Goal: Find specific page/section: Find specific page/section

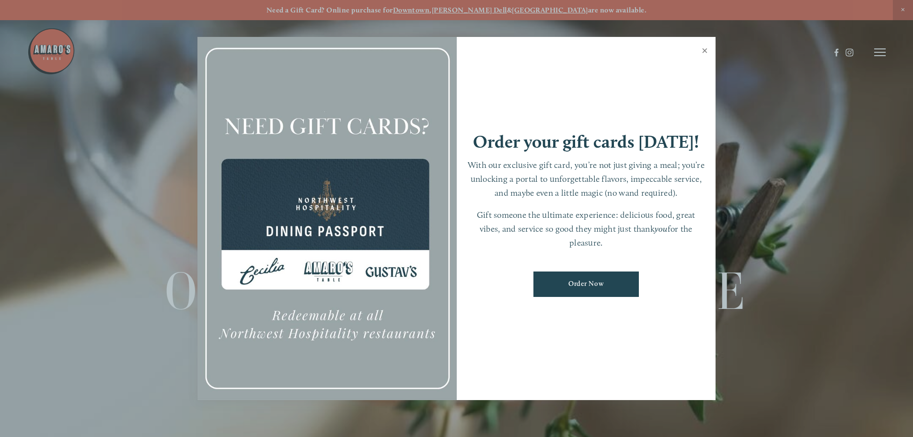
click at [706, 47] on link "Close" at bounding box center [705, 51] width 19 height 27
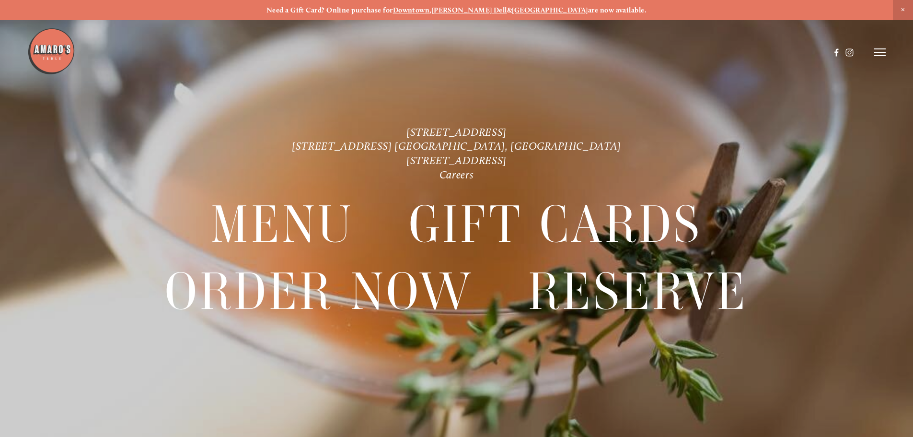
click at [877, 51] on icon at bounding box center [881, 52] width 12 height 9
click at [669, 53] on span "Menu" at bounding box center [679, 51] width 20 height 9
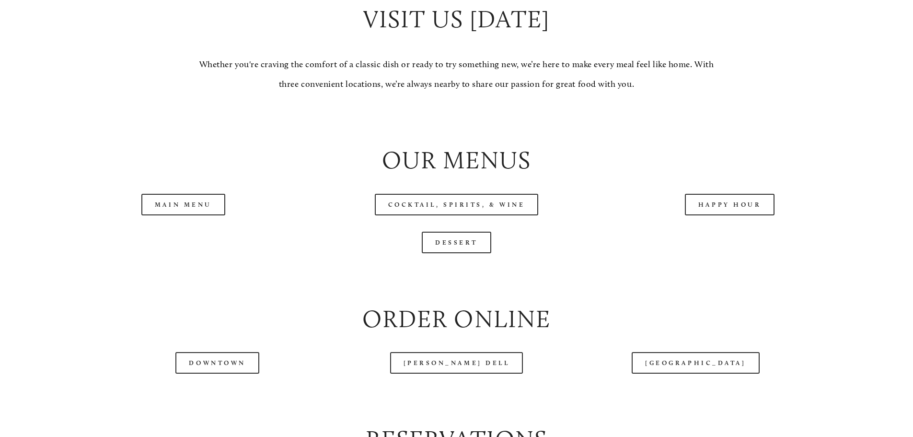
scroll to position [1007, 0]
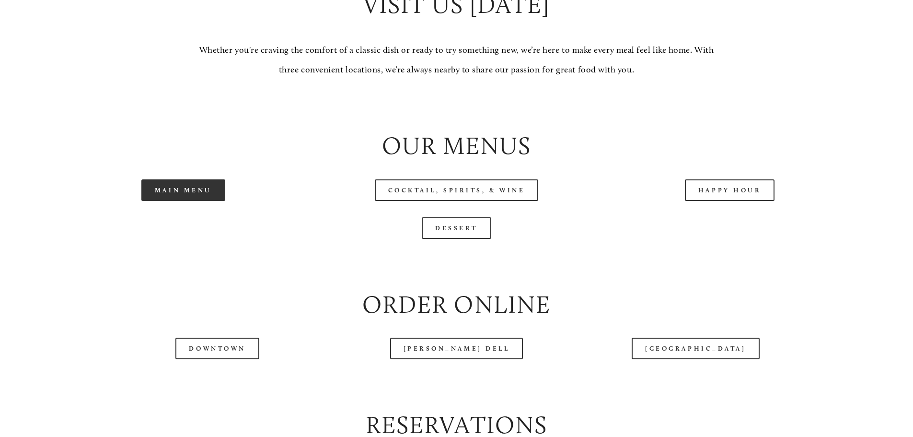
click at [209, 201] on link "Main Menu" at bounding box center [183, 190] width 84 height 22
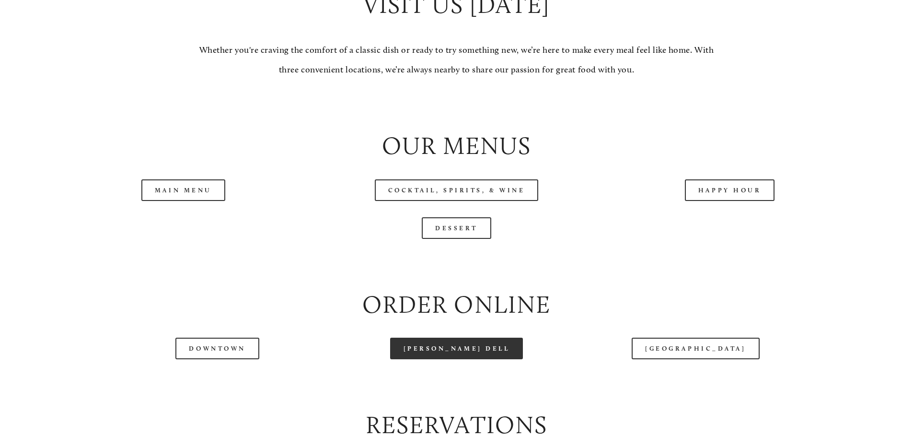
click at [439, 359] on link "[PERSON_NAME] Dell" at bounding box center [456, 349] width 133 height 22
